Goal: Check status

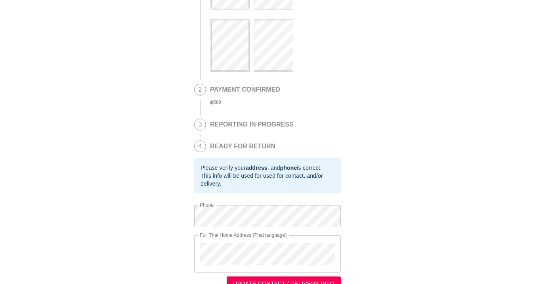
scroll to position [111, 0]
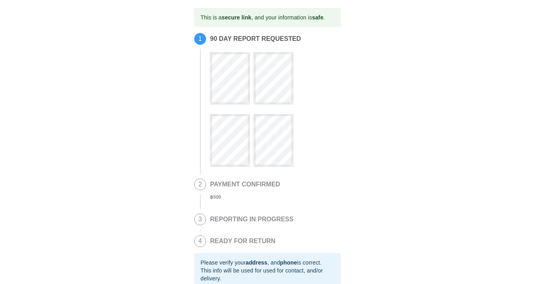
click at [322, 6] on body "This is a secure link , and your information is safe . 1 90 DAY REPORT REQUESTE…" at bounding box center [267, 197] width 535 height 394
